Goal: Task Accomplishment & Management: Complete application form

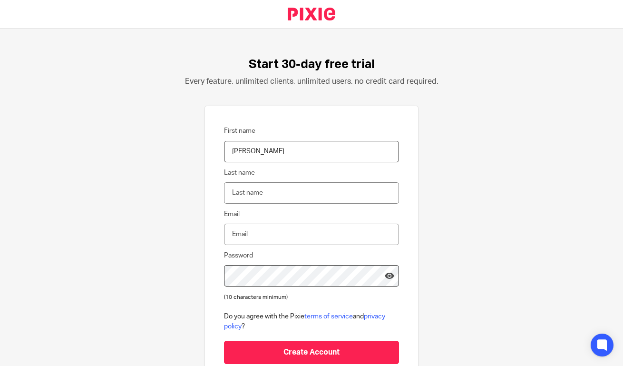
type input "[PERSON_NAME]"
type input "Roccella"
type input "[PERSON_NAME][EMAIL_ADDRESS][DOMAIN_NAME]"
click at [179, 280] on div "Start 30-day free trial Every feature, unlimited clients, unlimited users, no c…" at bounding box center [311, 197] width 623 height 337
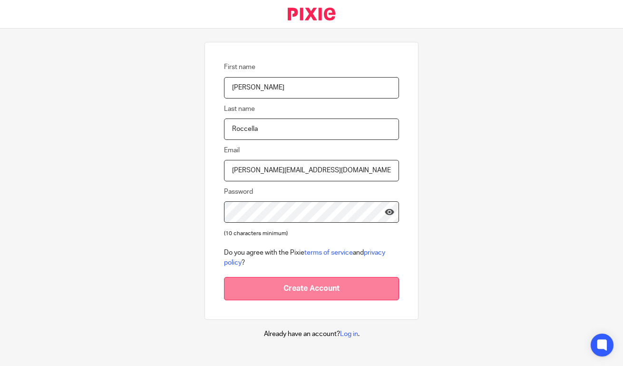
scroll to position [63, 0]
click at [302, 292] on input "Create Account" at bounding box center [311, 288] width 175 height 23
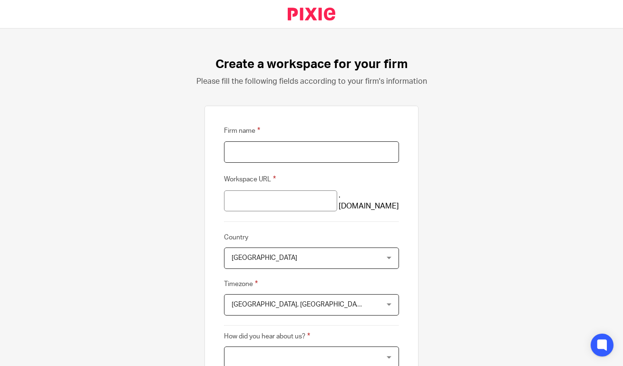
click at [294, 153] on input "Firm name" at bounding box center [311, 151] width 175 height 21
type input "Shoebox Books & Tax - Mareeba"
type input "shoebox-books-tax-mareeba"
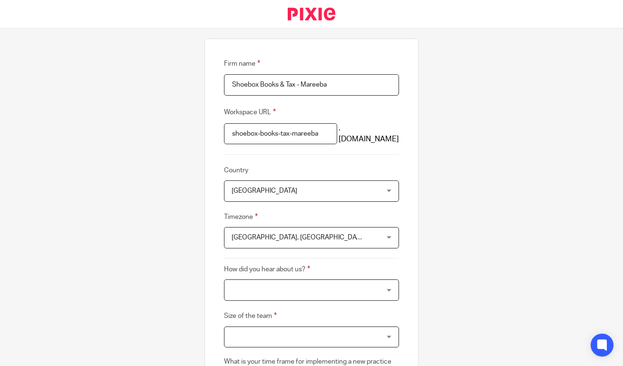
scroll to position [78, 0]
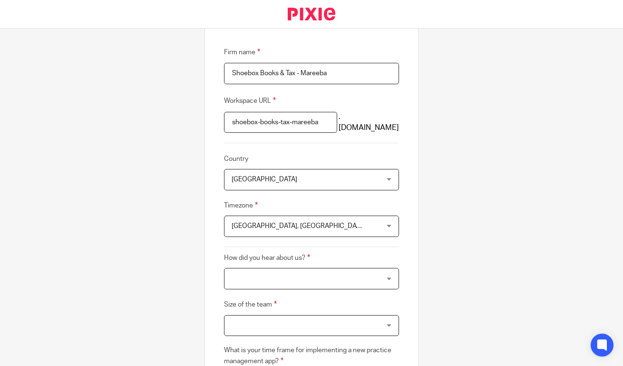
click at [345, 177] on span "United Kingdom" at bounding box center [299, 179] width 134 height 20
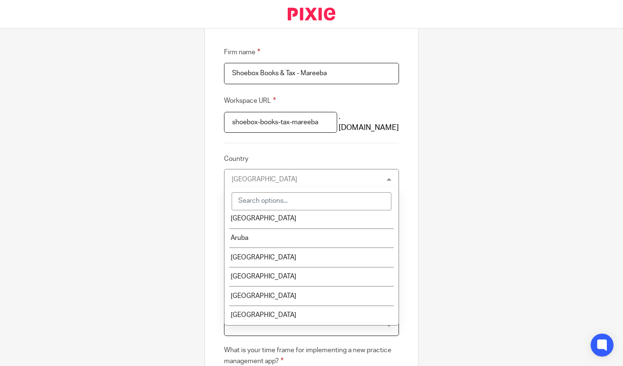
scroll to position [216, 0]
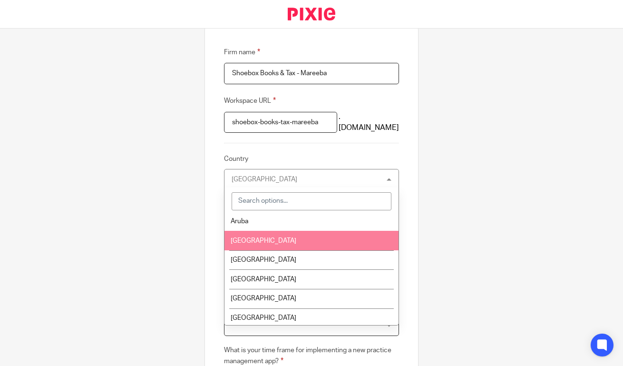
click at [315, 250] on li "Australia" at bounding box center [312, 241] width 174 height 20
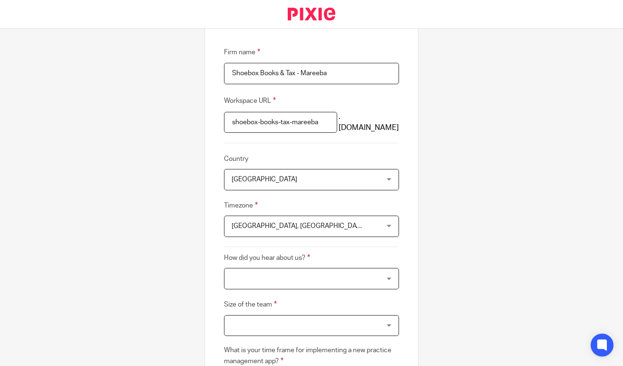
click at [315, 224] on span "Edinburgh, London" at bounding box center [299, 226] width 134 height 20
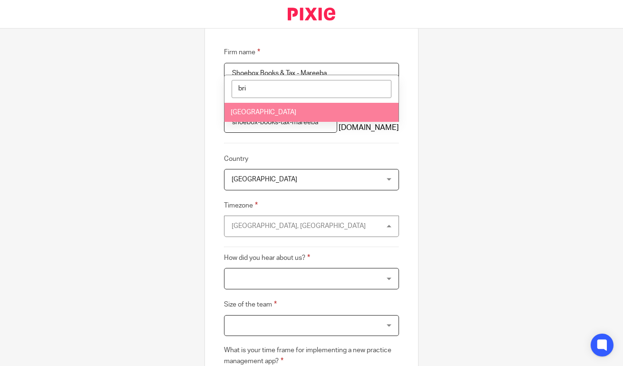
type input "bri"
click at [297, 110] on li "Brisbane" at bounding box center [312, 113] width 174 height 20
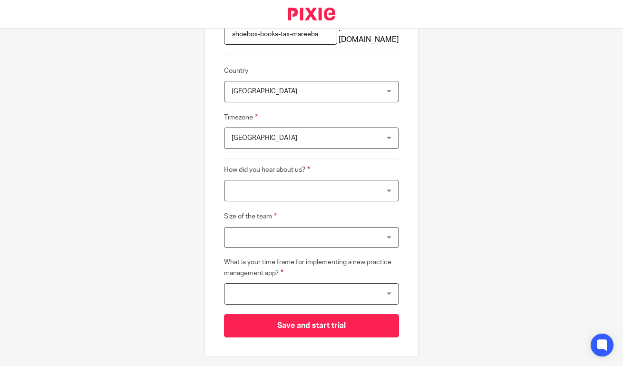
scroll to position [169, 0]
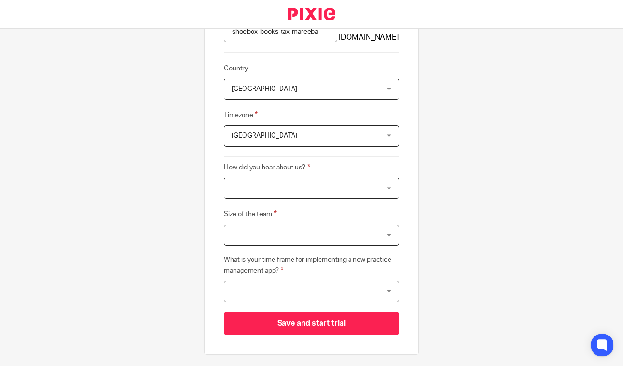
click at [313, 183] on div at bounding box center [311, 187] width 175 height 21
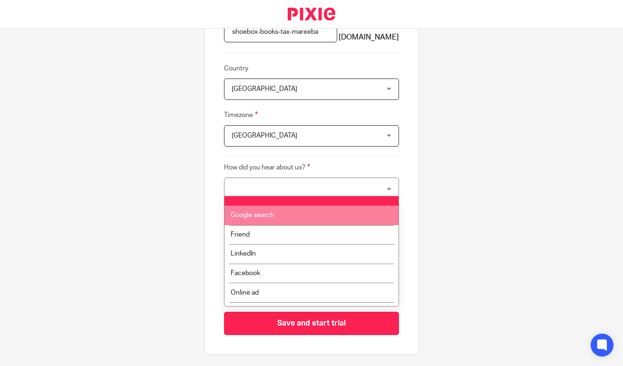
click at [304, 220] on li "Google search" at bounding box center [312, 216] width 174 height 20
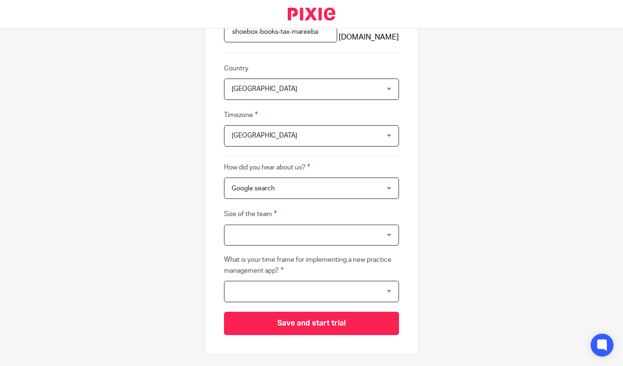
click at [301, 236] on div at bounding box center [311, 235] width 175 height 21
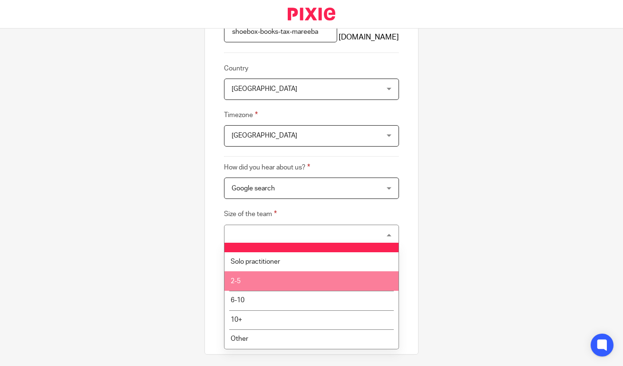
click at [295, 281] on li "2-5" at bounding box center [312, 281] width 174 height 20
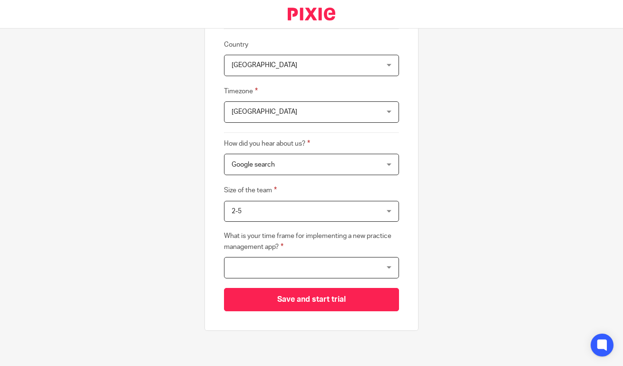
scroll to position [192, 0]
click at [302, 260] on div at bounding box center [311, 267] width 175 height 21
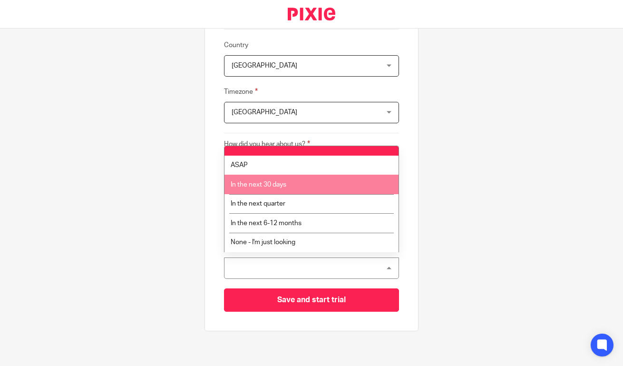
click at [313, 181] on li "In the next 30 days" at bounding box center [312, 185] width 174 height 20
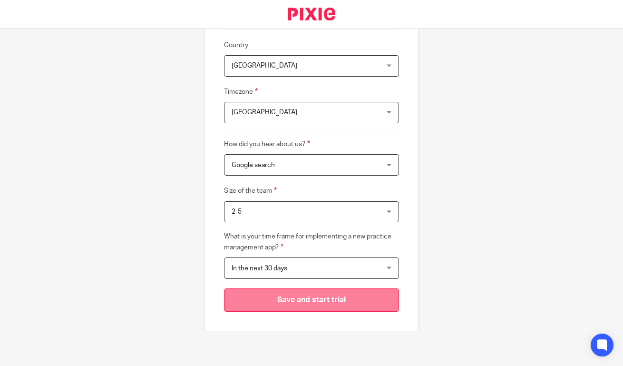
click at [311, 300] on input "Save and start trial" at bounding box center [311, 299] width 175 height 23
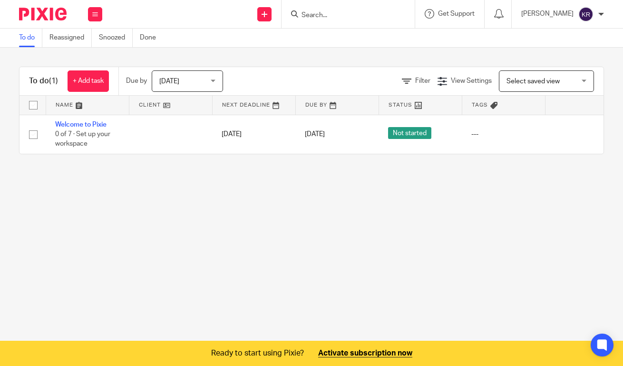
click at [594, 15] on div "Kathy Roccella" at bounding box center [562, 14] width 83 height 15
click at [421, 218] on main "To do Reassigned Snoozed Done To do (1) + Add task Due by Today Today Today Tom…" at bounding box center [311, 183] width 623 height 366
click at [267, 14] on icon at bounding box center [265, 14] width 6 height 6
click at [273, 14] on body "Work Email Clients Team Reports Settings Work Email Clients Team Reports Settin…" at bounding box center [311, 183] width 623 height 366
click at [267, 13] on icon at bounding box center [265, 14] width 6 height 6
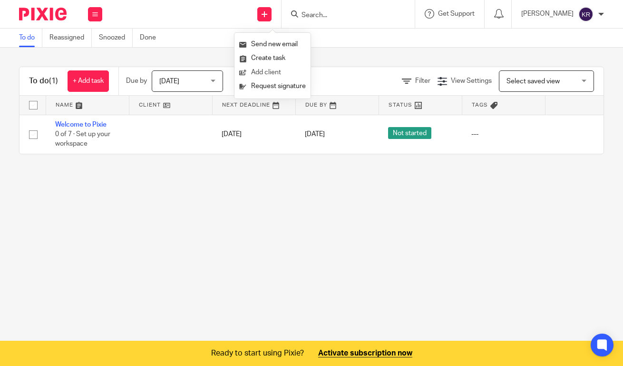
click at [257, 72] on link "Add client" at bounding box center [272, 73] width 67 height 14
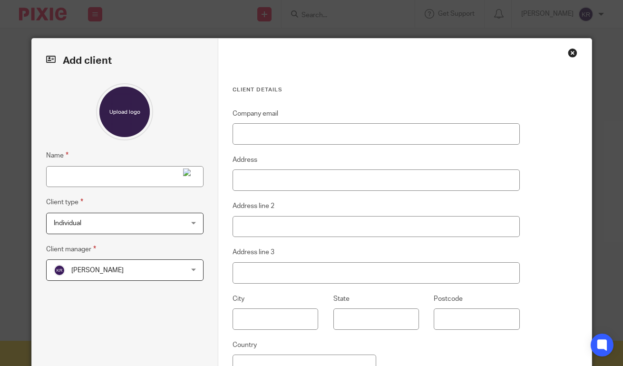
click at [573, 52] on div "Close this dialog window" at bounding box center [573, 53] width 10 height 10
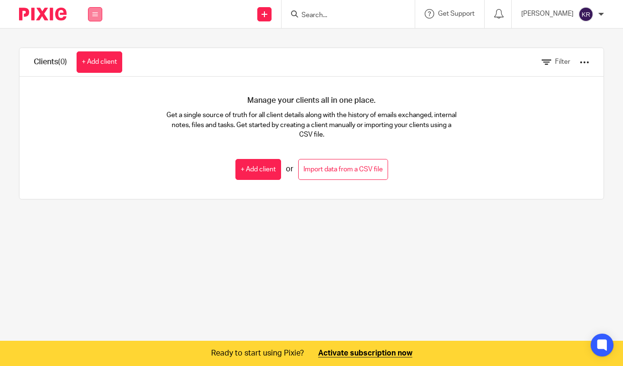
click at [97, 13] on icon at bounding box center [95, 14] width 6 height 6
click at [96, 43] on link "Work" at bounding box center [89, 44] width 15 height 7
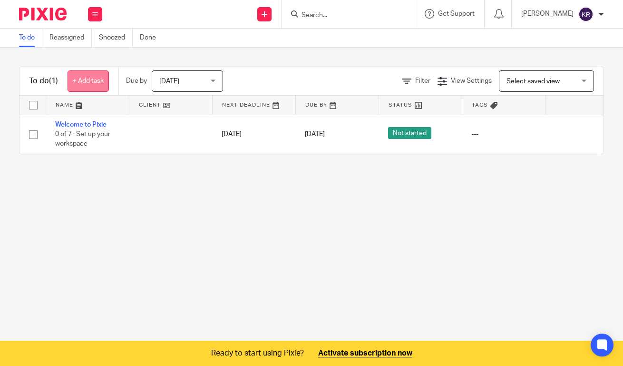
click at [97, 82] on link "+ Add task" at bounding box center [88, 80] width 41 height 21
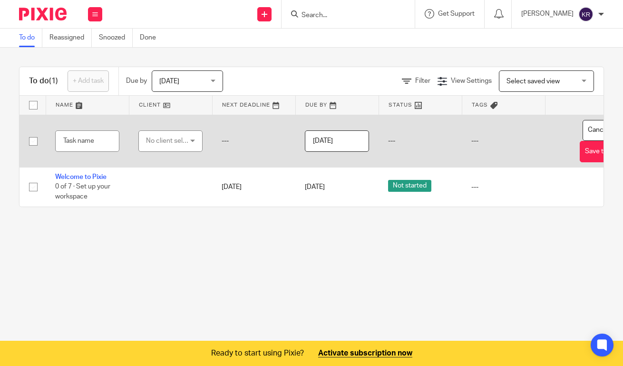
click at [174, 147] on div "No client selected" at bounding box center [168, 141] width 45 height 20
